Goal: Transaction & Acquisition: Purchase product/service

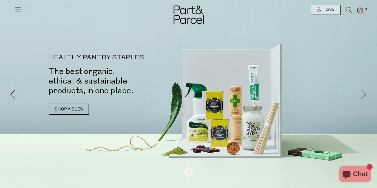
click at [362, 92] on span at bounding box center [364, 94] width 10 height 10
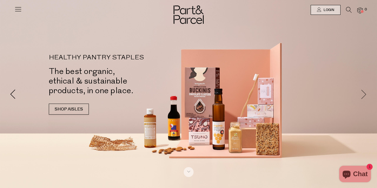
click at [364, 93] on span at bounding box center [364, 94] width 10 height 10
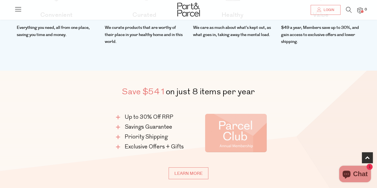
scroll to position [307, 0]
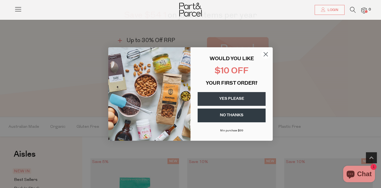
click at [266, 53] on circle "Close dialog" at bounding box center [265, 54] width 9 height 9
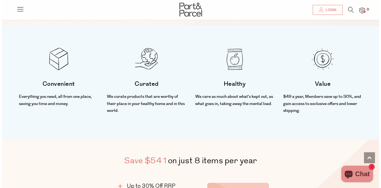
scroll to position [134, 0]
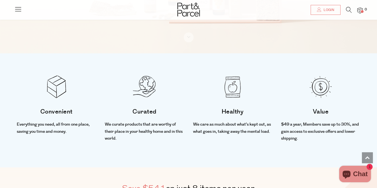
click at [348, 9] on icon at bounding box center [349, 10] width 6 height 6
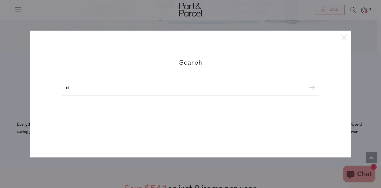
type input "n"
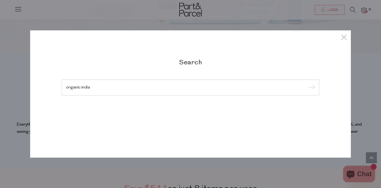
type input "organic india"
click at [307, 84] on input "submit" at bounding box center [311, 88] width 8 height 8
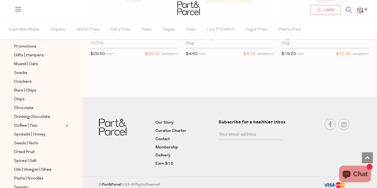
scroll to position [1358, 0]
